Goal: Transaction & Acquisition: Purchase product/service

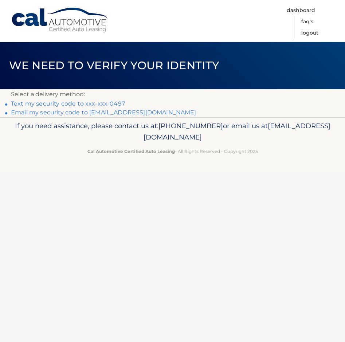
click at [100, 103] on link "Text my security code to xxx-xxx-0497" at bounding box center [68, 103] width 114 height 7
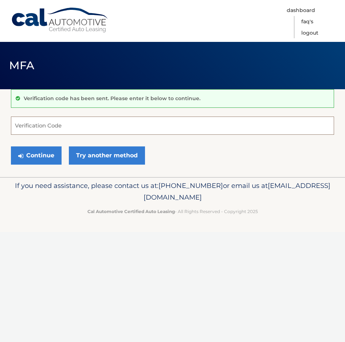
click at [35, 126] on input "Verification Code" at bounding box center [172, 126] width 323 height 18
type input "381786"
click at [11, 146] on button "Continue" at bounding box center [36, 155] width 51 height 18
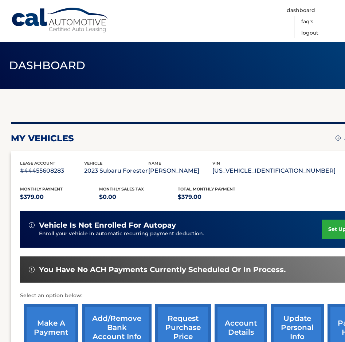
scroll to position [37, 0]
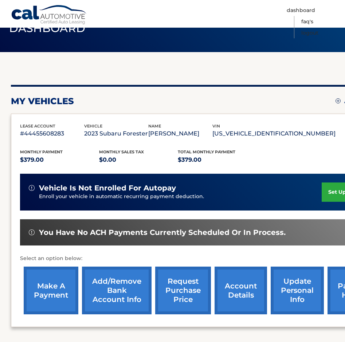
click at [54, 299] on link "make a payment" at bounding box center [51, 291] width 55 height 48
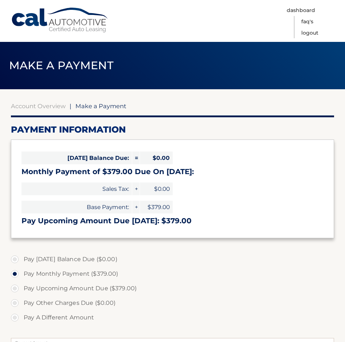
select select "MDRkODM4ZTktNmE2Yy00NWRhLWFhYjEtZDk1OTdiYjkyNWYy"
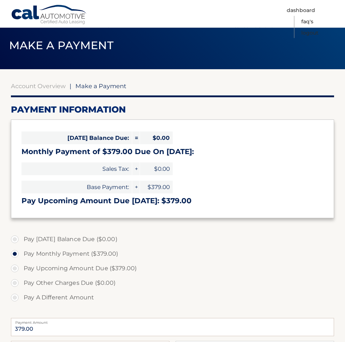
scroll to position [37, 0]
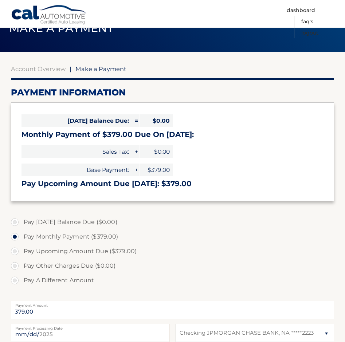
click at [14, 251] on label "Pay Upcoming Amount Due ($379.00)" at bounding box center [172, 251] width 323 height 15
click at [14, 251] on input "Pay Upcoming Amount Due ($379.00)" at bounding box center [17, 250] width 7 height 12
radio input "true"
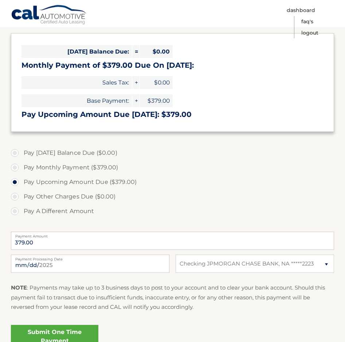
scroll to position [111, 0]
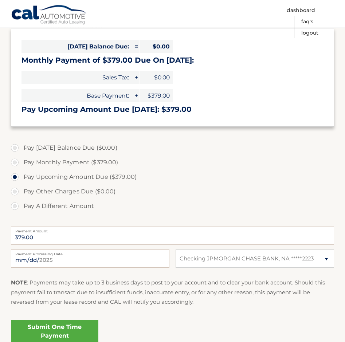
click at [64, 333] on link "Submit One Time Payment" at bounding box center [54, 331] width 87 height 23
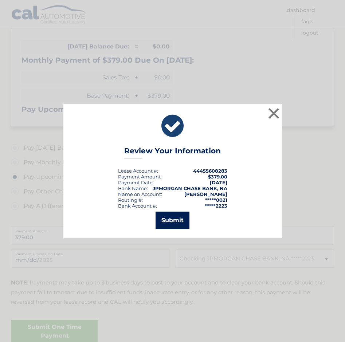
click at [165, 223] on button "Submit" at bounding box center [172, 220] width 34 height 17
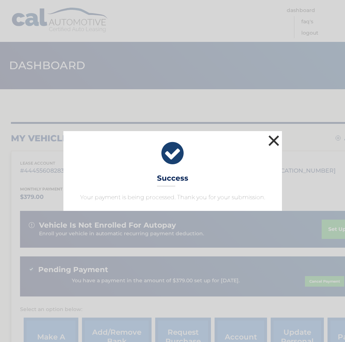
click at [273, 142] on button "×" at bounding box center [274, 140] width 15 height 15
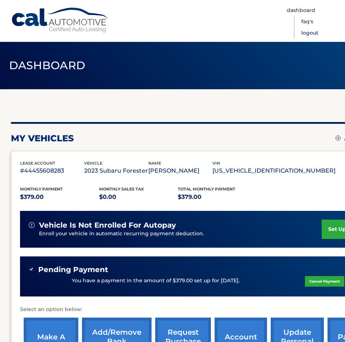
click at [306, 31] on link "Logout" at bounding box center [309, 32] width 17 height 11
